Goal: Transaction & Acquisition: Purchase product/service

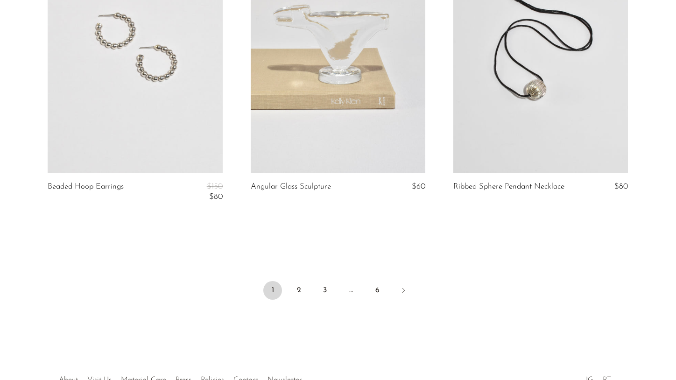
scroll to position [3401, 0]
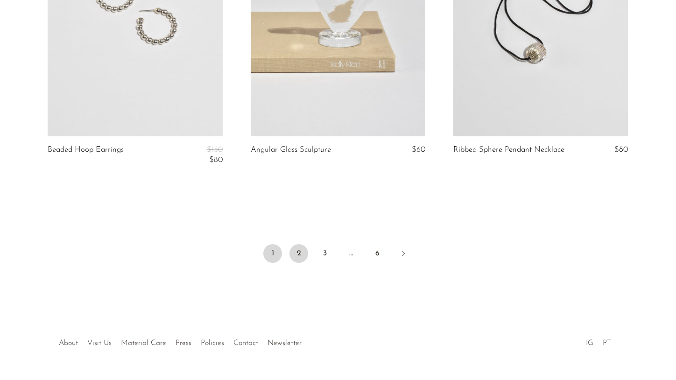
click at [298, 256] on link "2" at bounding box center [298, 253] width 19 height 19
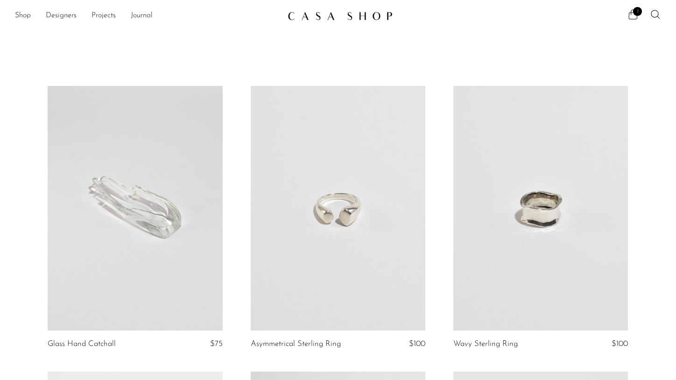
click at [361, 222] on link at bounding box center [338, 208] width 175 height 245
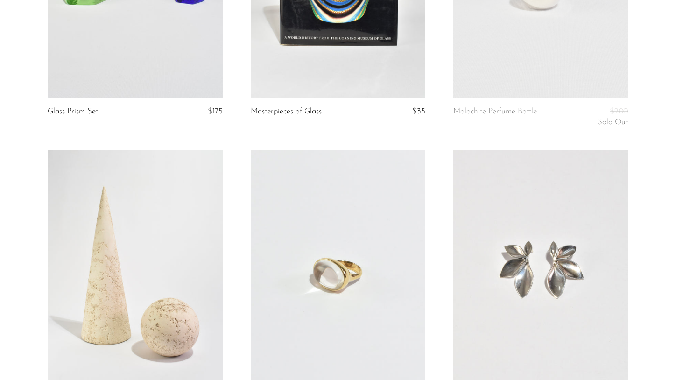
scroll to position [1798, 0]
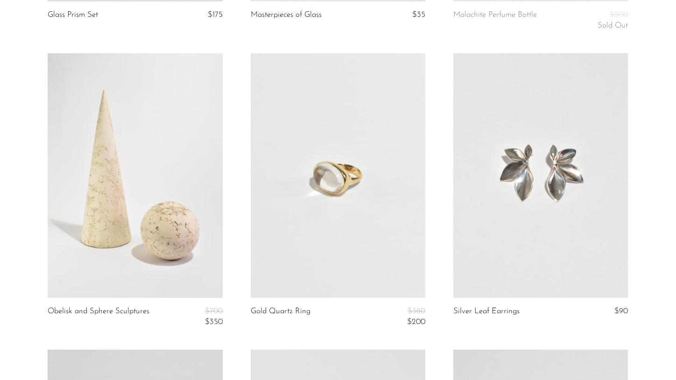
click at [338, 141] on link at bounding box center [338, 175] width 175 height 245
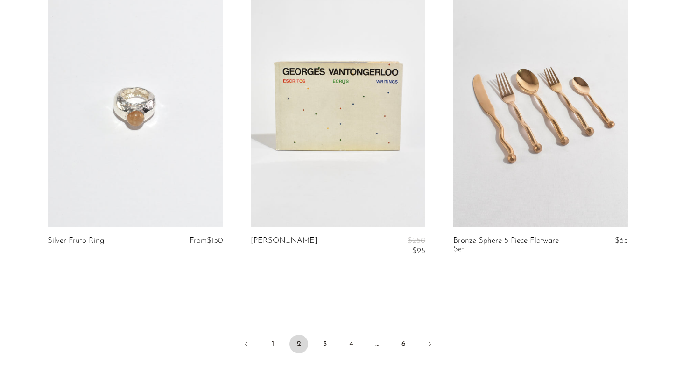
scroll to position [3424, 0]
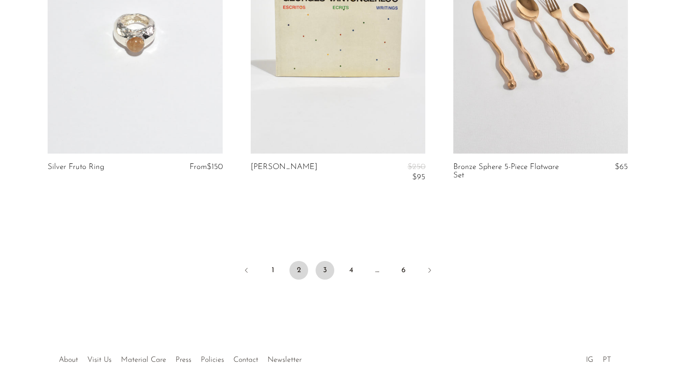
click at [331, 275] on link "3" at bounding box center [324, 270] width 19 height 19
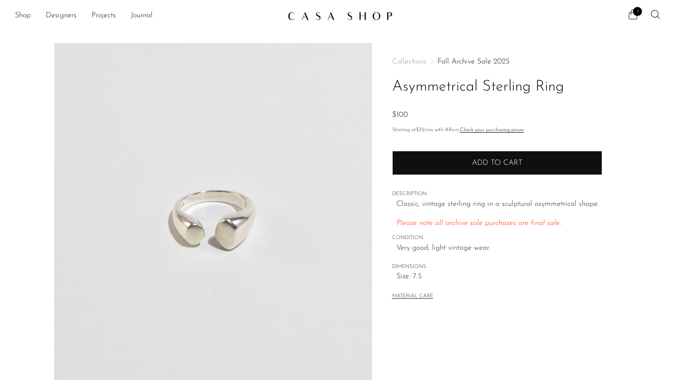
click at [432, 159] on button "Add to cart" at bounding box center [497, 163] width 210 height 24
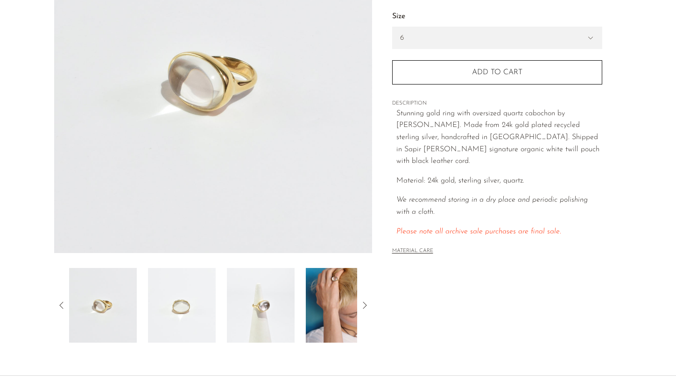
scroll to position [141, 0]
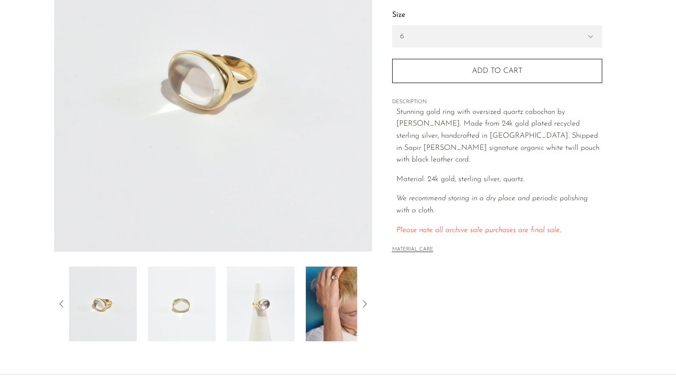
click at [322, 306] on img at bounding box center [340, 303] width 68 height 75
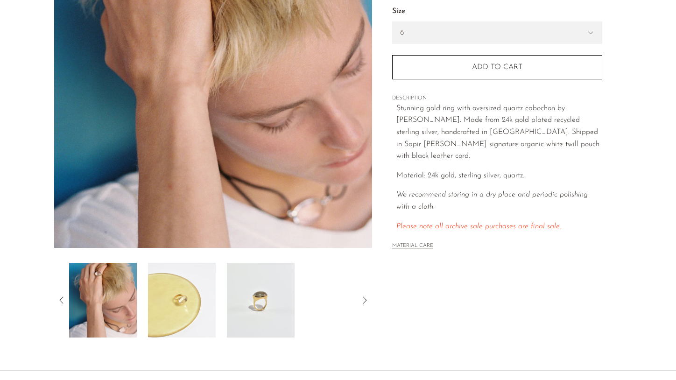
scroll to position [168, 0]
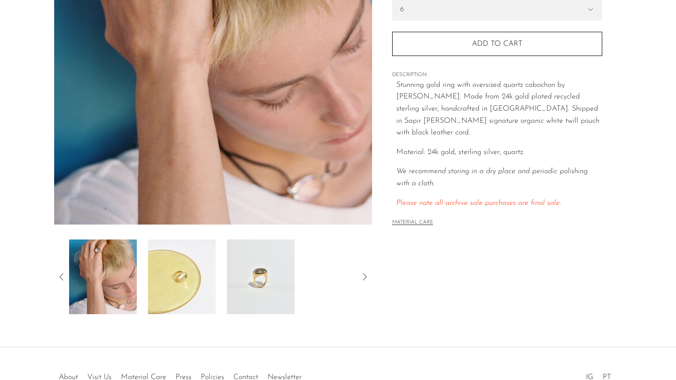
click at [190, 275] on img at bounding box center [182, 276] width 68 height 75
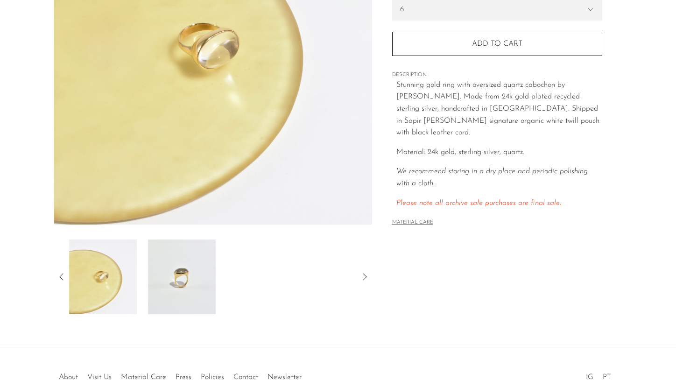
click at [196, 269] on img at bounding box center [182, 276] width 68 height 75
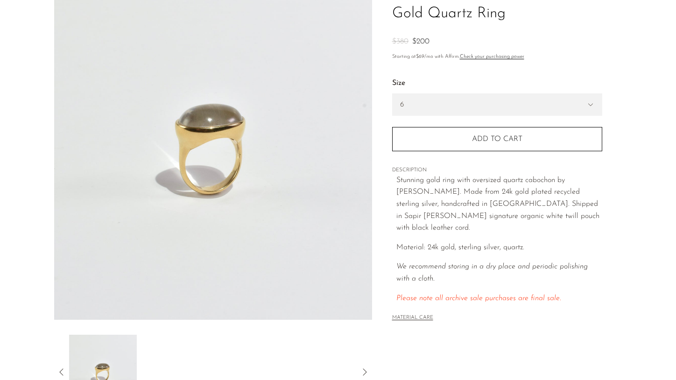
scroll to position [0, 0]
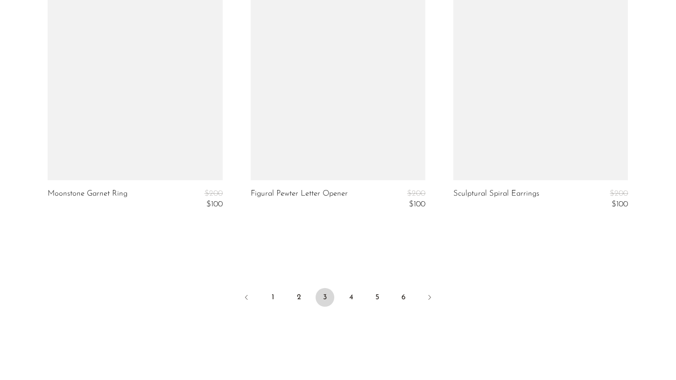
scroll to position [3359, 0]
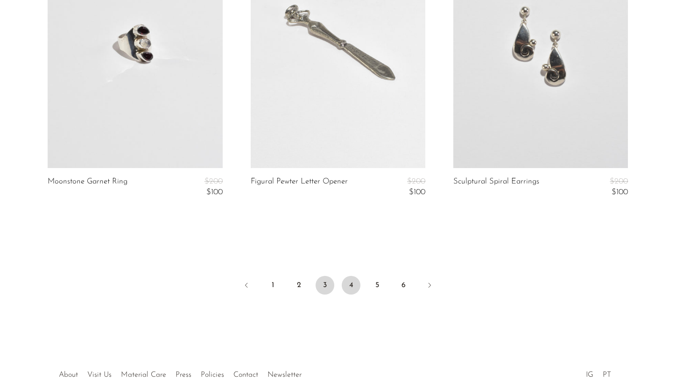
click at [347, 286] on link "4" at bounding box center [351, 285] width 19 height 19
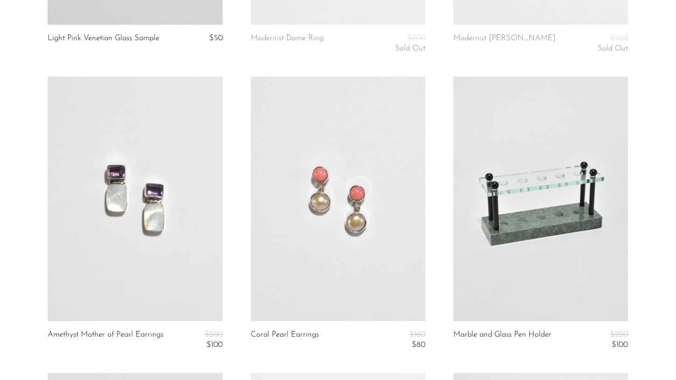
scroll to position [814, 0]
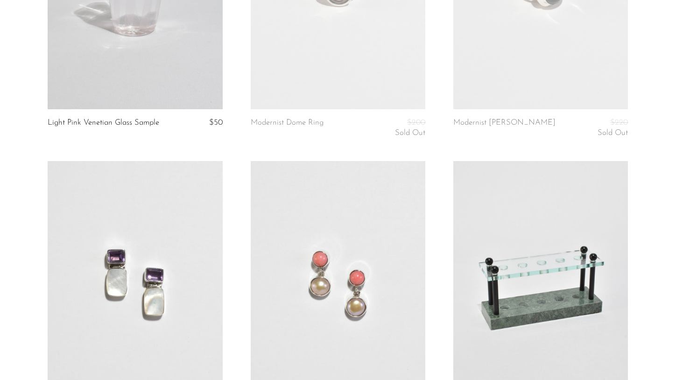
click at [332, 297] on link at bounding box center [338, 283] width 175 height 245
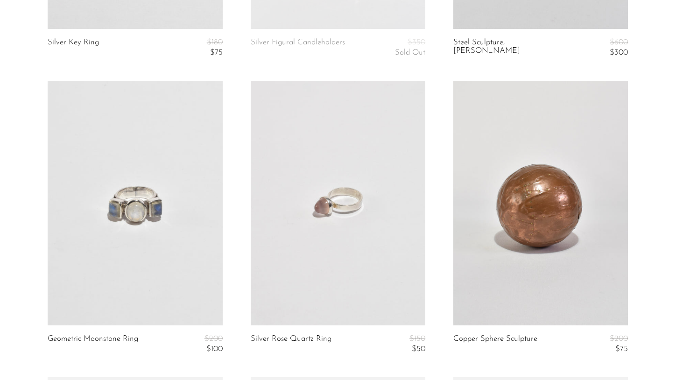
scroll to position [2404, 0]
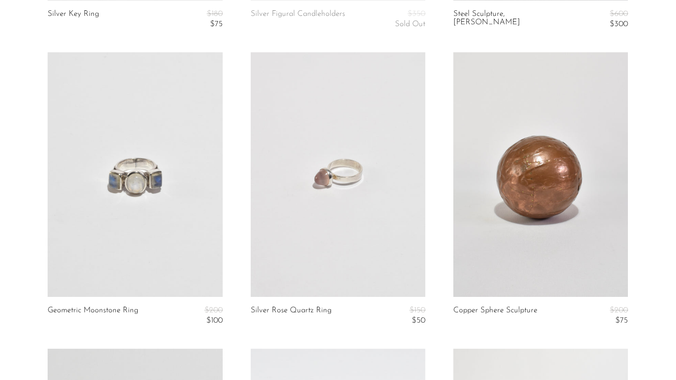
click at [361, 235] on link at bounding box center [338, 174] width 175 height 245
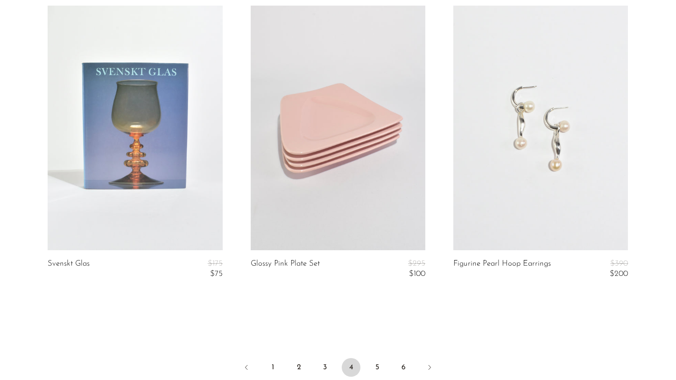
scroll to position [3479, 0]
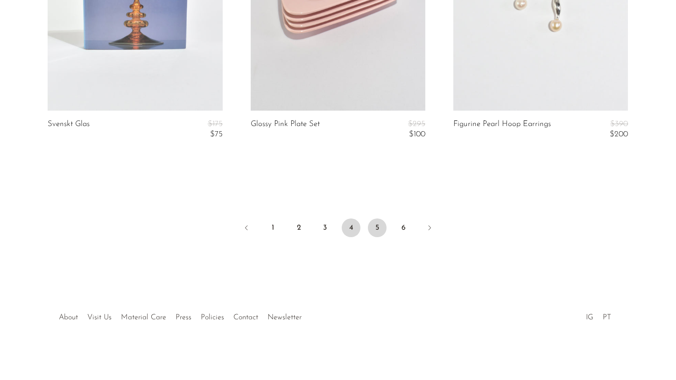
click at [378, 226] on link "5" at bounding box center [377, 227] width 19 height 19
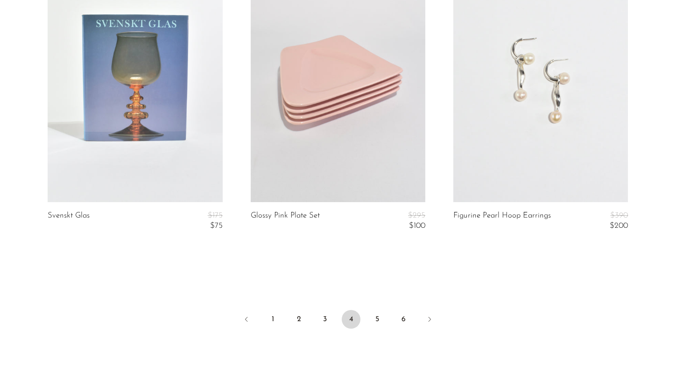
scroll to position [3348, 0]
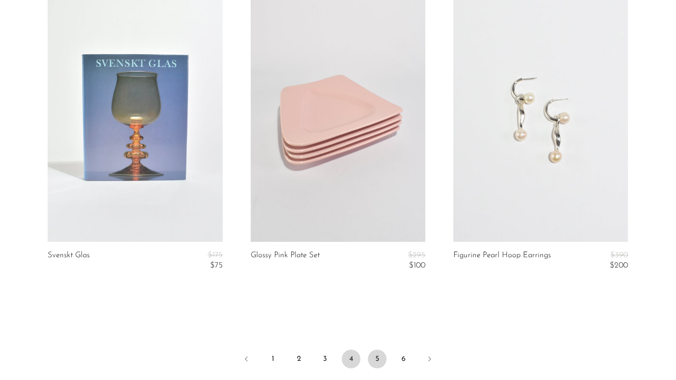
click at [381, 359] on link "5" at bounding box center [377, 358] width 19 height 19
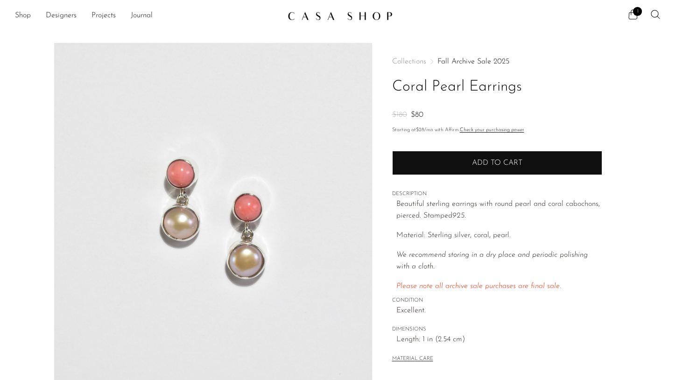
click at [472, 164] on span "Add to cart" at bounding box center [497, 162] width 50 height 7
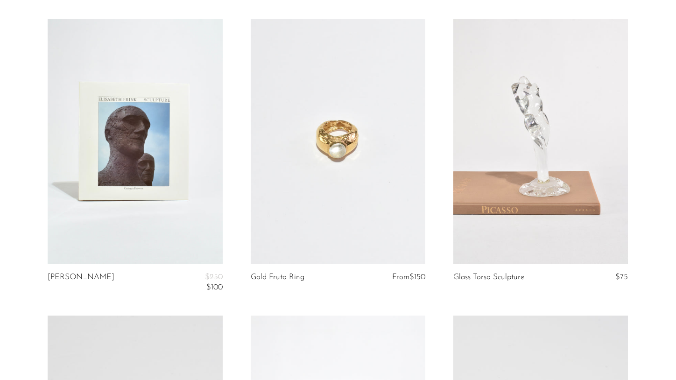
scroll to position [363, 0]
click at [365, 196] on link at bounding box center [338, 141] width 175 height 245
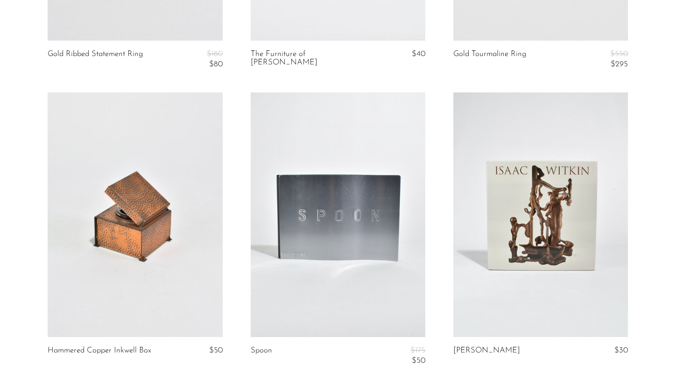
scroll to position [1004, 0]
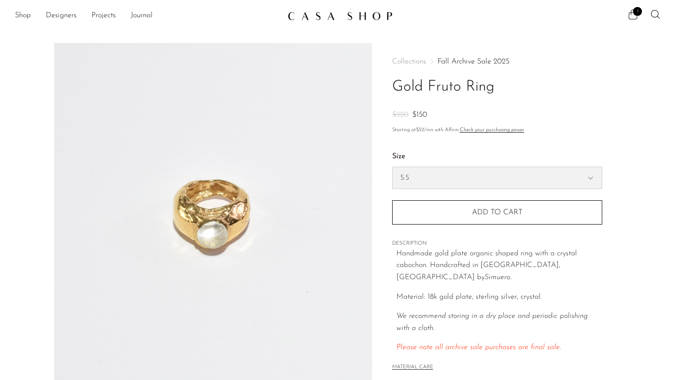
click at [467, 178] on select "5.5 6.5 7" at bounding box center [496, 177] width 209 height 21
select select "6.5"
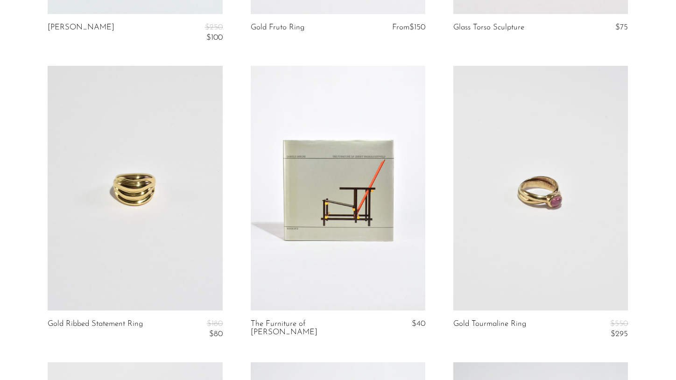
scroll to position [614, 0]
click at [564, 234] on link at bounding box center [540, 186] width 175 height 245
click at [157, 233] on link at bounding box center [135, 186] width 175 height 245
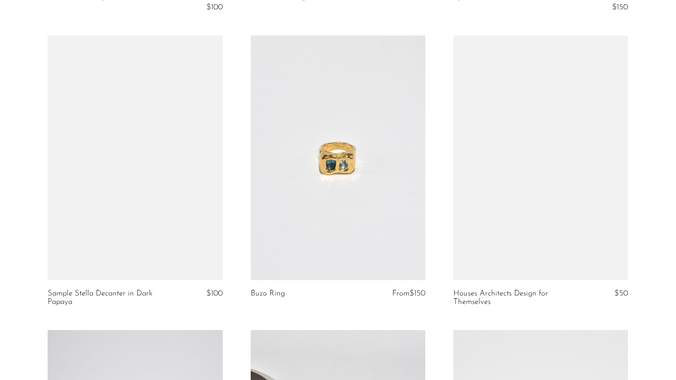
scroll to position [1560, 0]
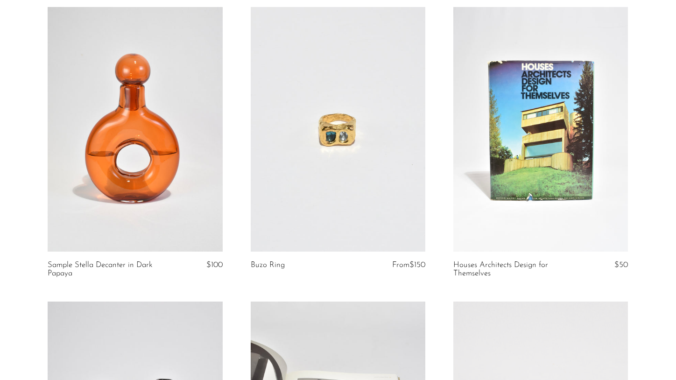
click at [368, 165] on link at bounding box center [338, 129] width 175 height 245
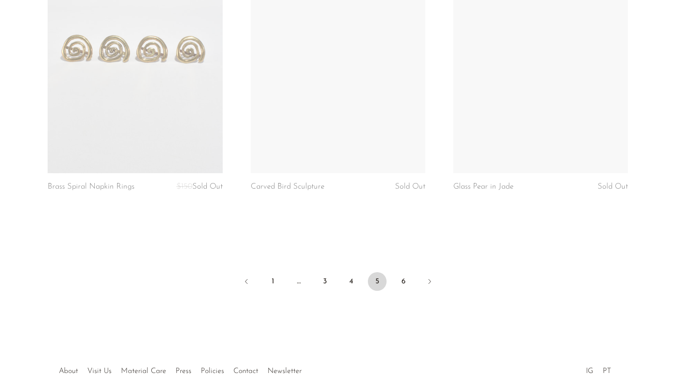
scroll to position [3428, 0]
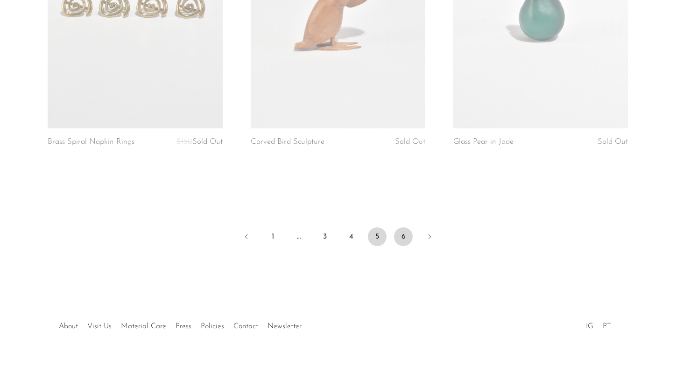
click at [406, 230] on link "6" at bounding box center [403, 236] width 19 height 19
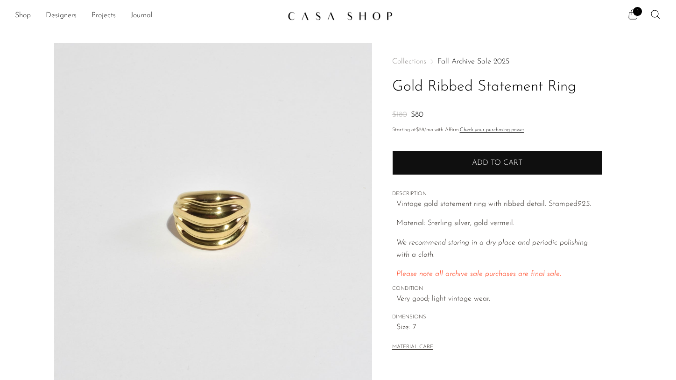
click at [440, 158] on button "Add to cart" at bounding box center [497, 163] width 210 height 24
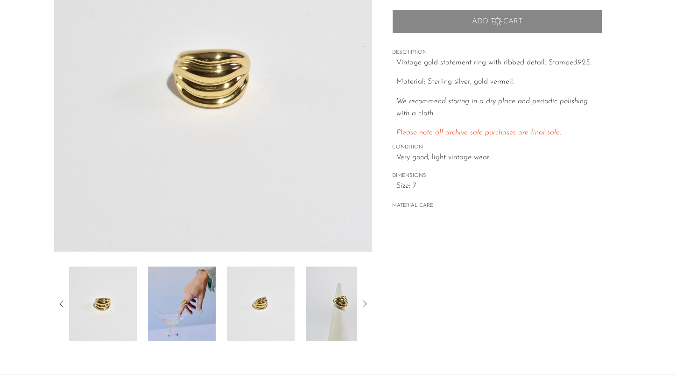
scroll to position [185, 0]
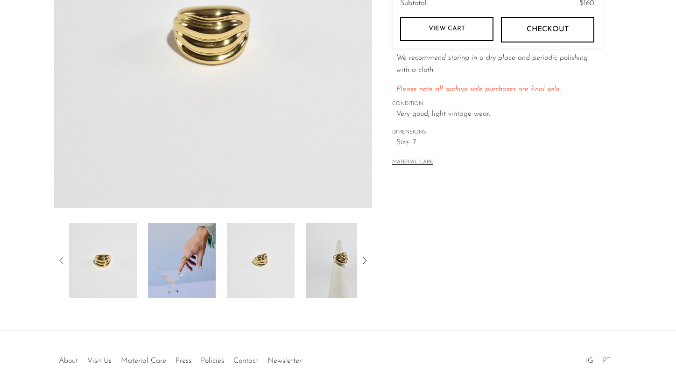
click at [196, 246] on img at bounding box center [182, 260] width 68 height 75
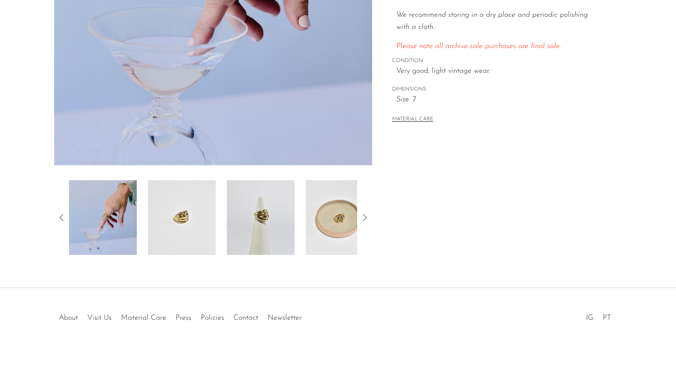
scroll to position [0, 0]
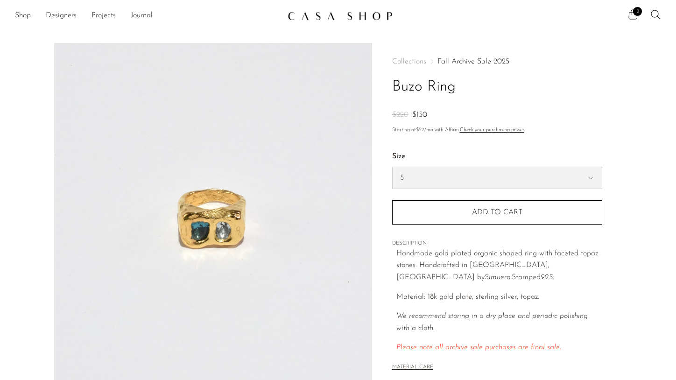
click at [505, 184] on select "5 6 7" at bounding box center [496, 177] width 209 height 21
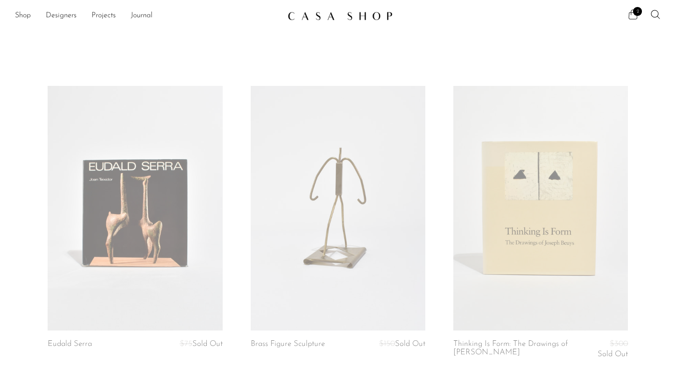
click at [636, 16] on icon at bounding box center [632, 14] width 11 height 11
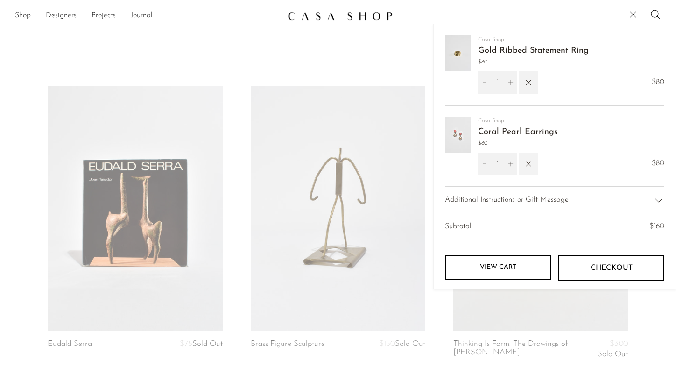
click at [530, 165] on icon "button" at bounding box center [528, 164] width 10 height 10
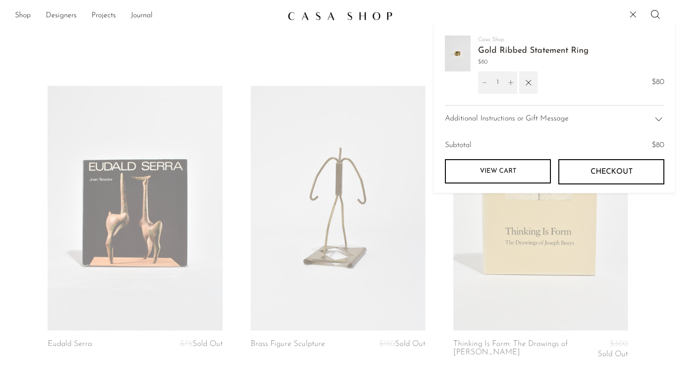
click at [599, 174] on span "Checkout" at bounding box center [611, 172] width 42 height 9
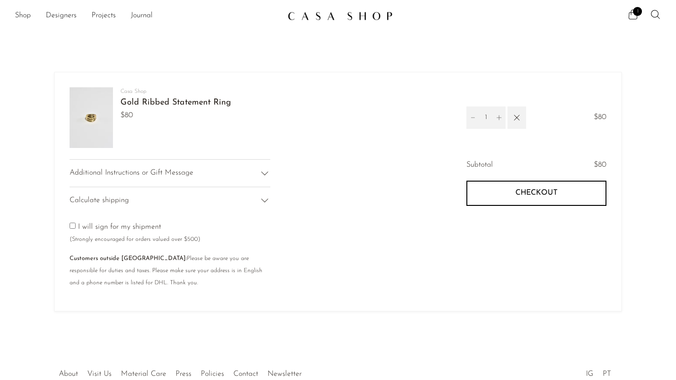
click at [178, 105] on link "Gold Ribbed Statement Ring" at bounding box center [175, 102] width 111 height 8
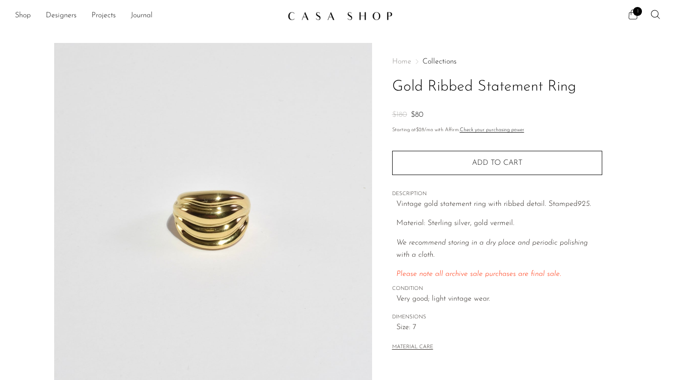
click at [631, 16] on icon at bounding box center [632, 14] width 11 height 11
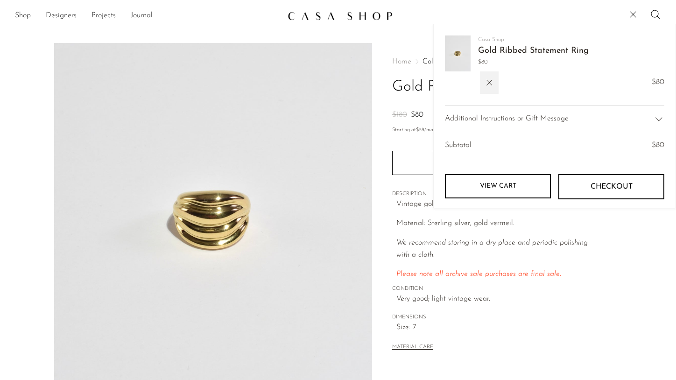
click at [610, 189] on span "Checkout" at bounding box center [611, 186] width 42 height 9
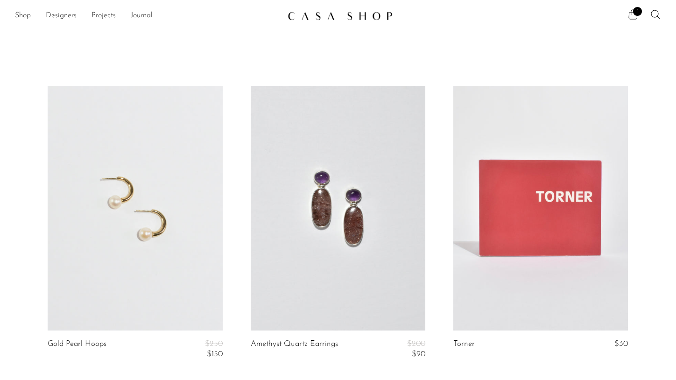
click at [632, 16] on icon at bounding box center [632, 14] width 11 height 11
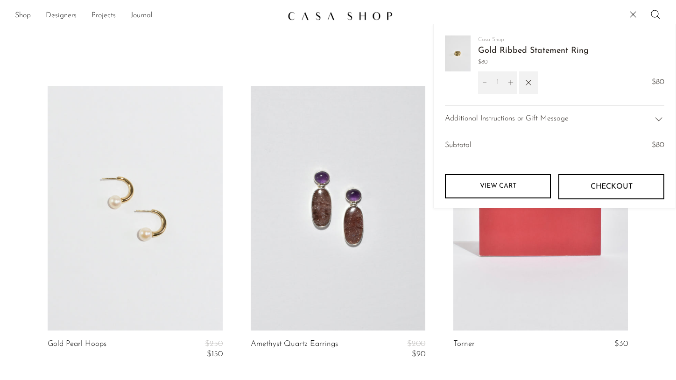
click at [601, 189] on span "Checkout" at bounding box center [611, 186] width 42 height 9
